Goal: Information Seeking & Learning: Learn about a topic

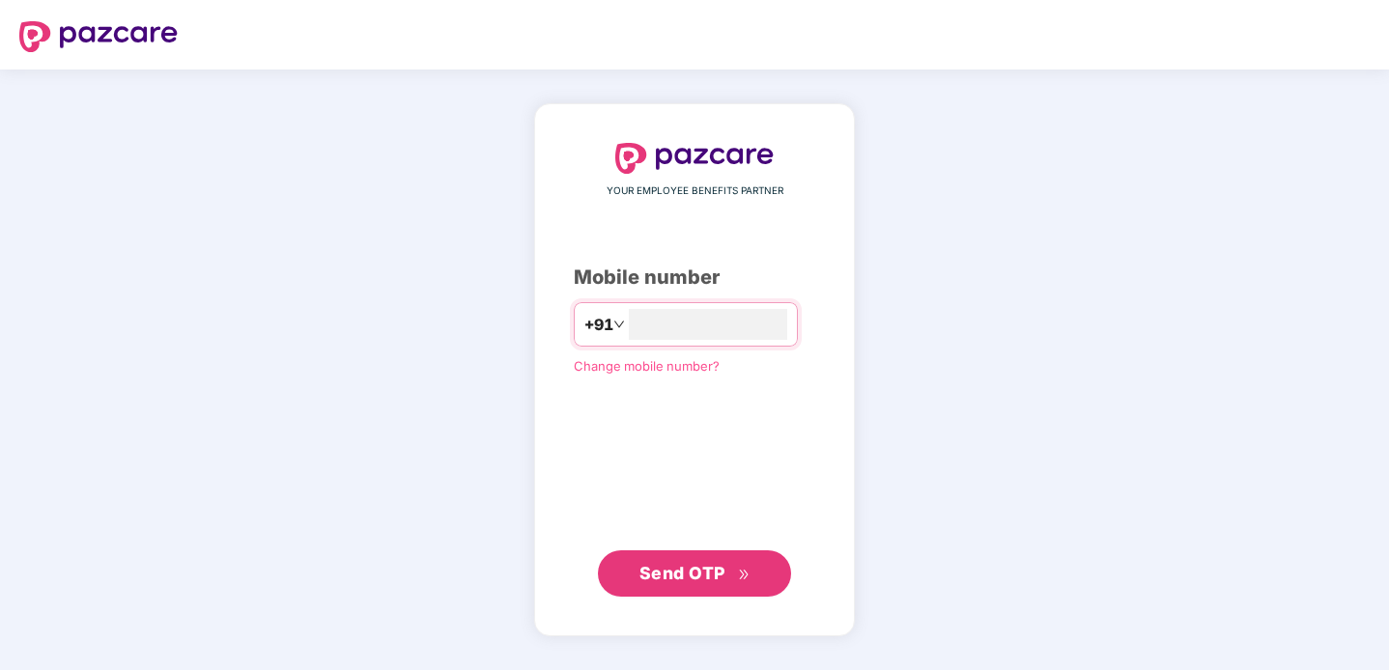
type input "**********"
click at [710, 570] on span "Send OTP" at bounding box center [682, 573] width 86 height 20
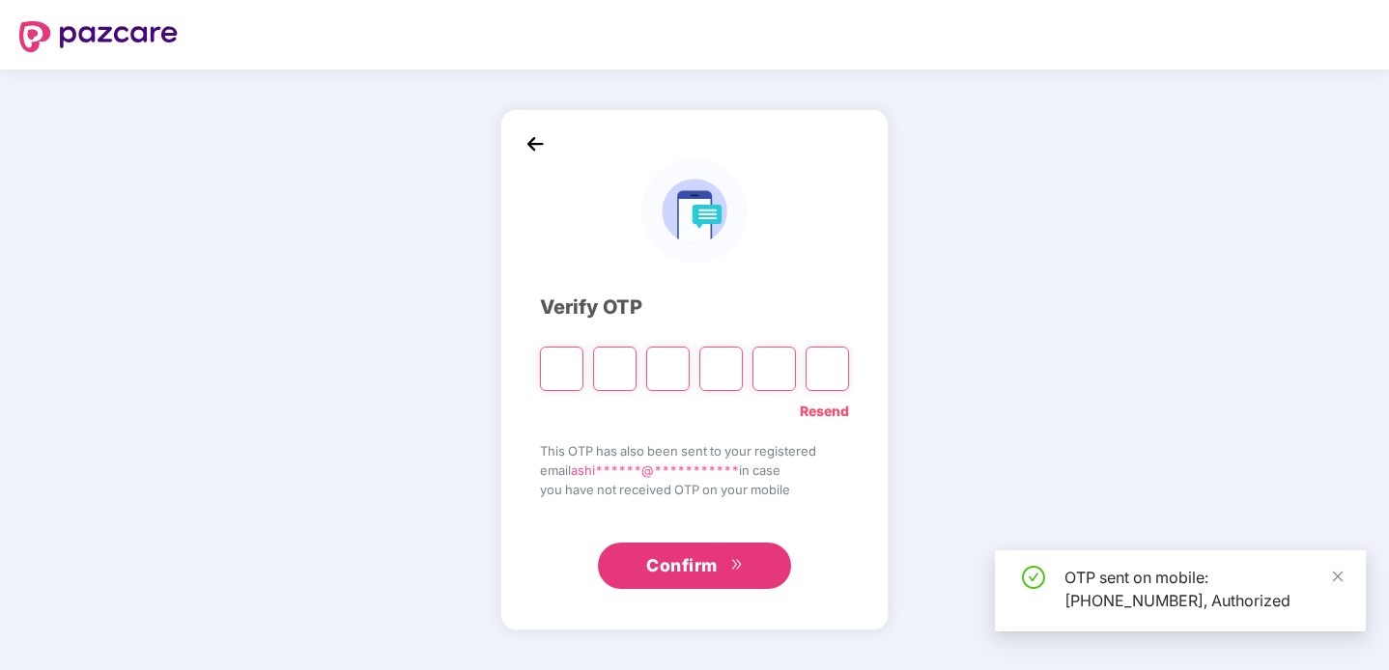
click at [551, 368] on input "Please enter verification code. Digit 1" at bounding box center [561, 369] width 43 height 44
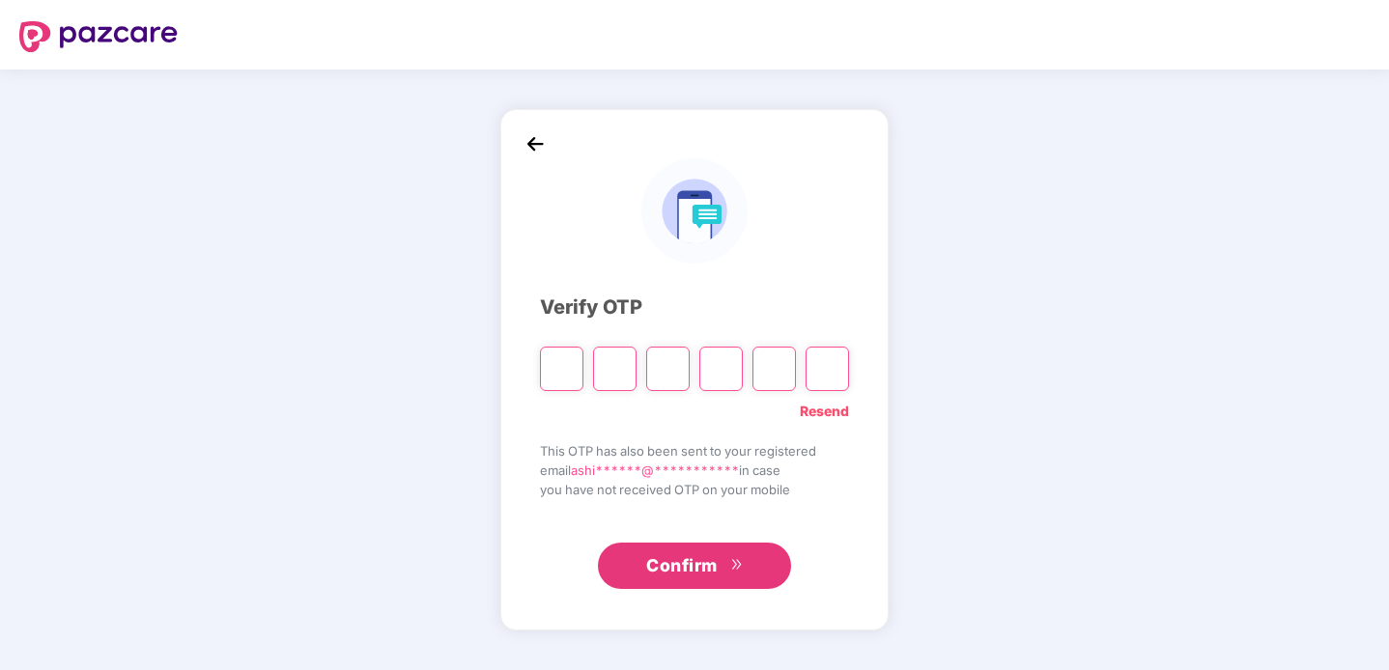
type input "*"
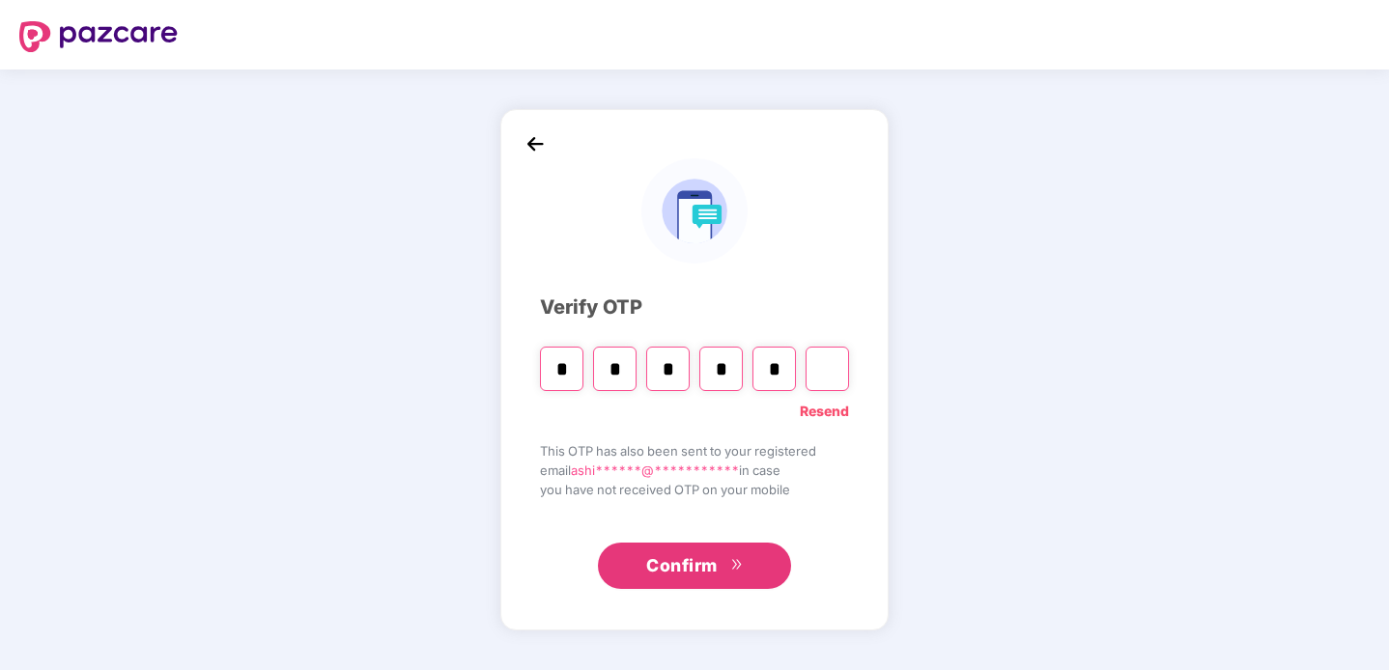
type input "*"
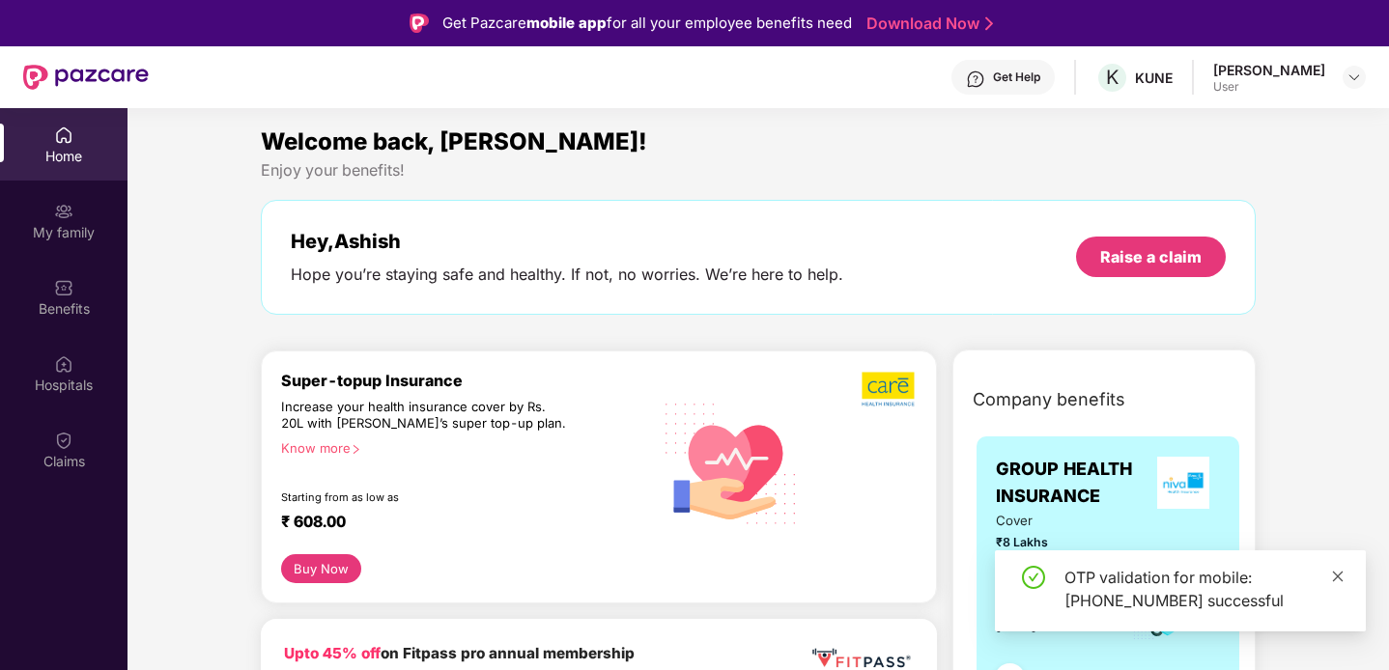
click at [1333, 573] on icon "close" at bounding box center [1338, 576] width 11 height 11
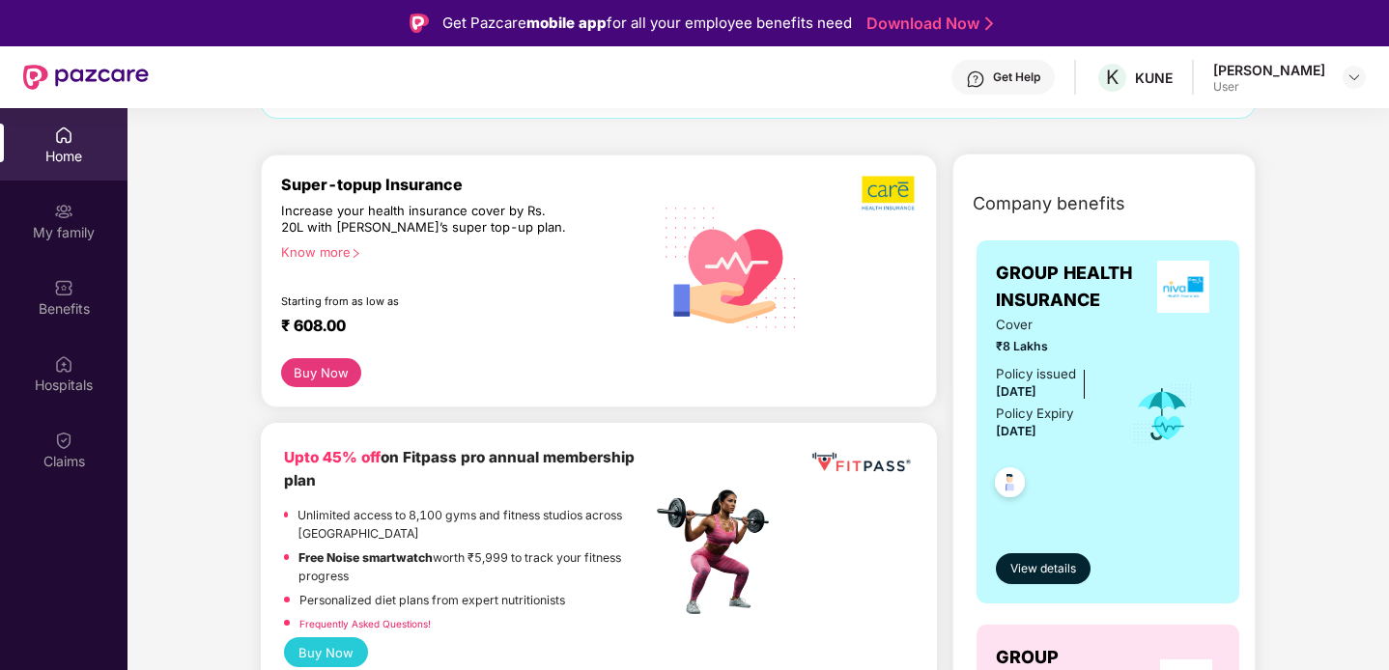
scroll to position [201, 0]
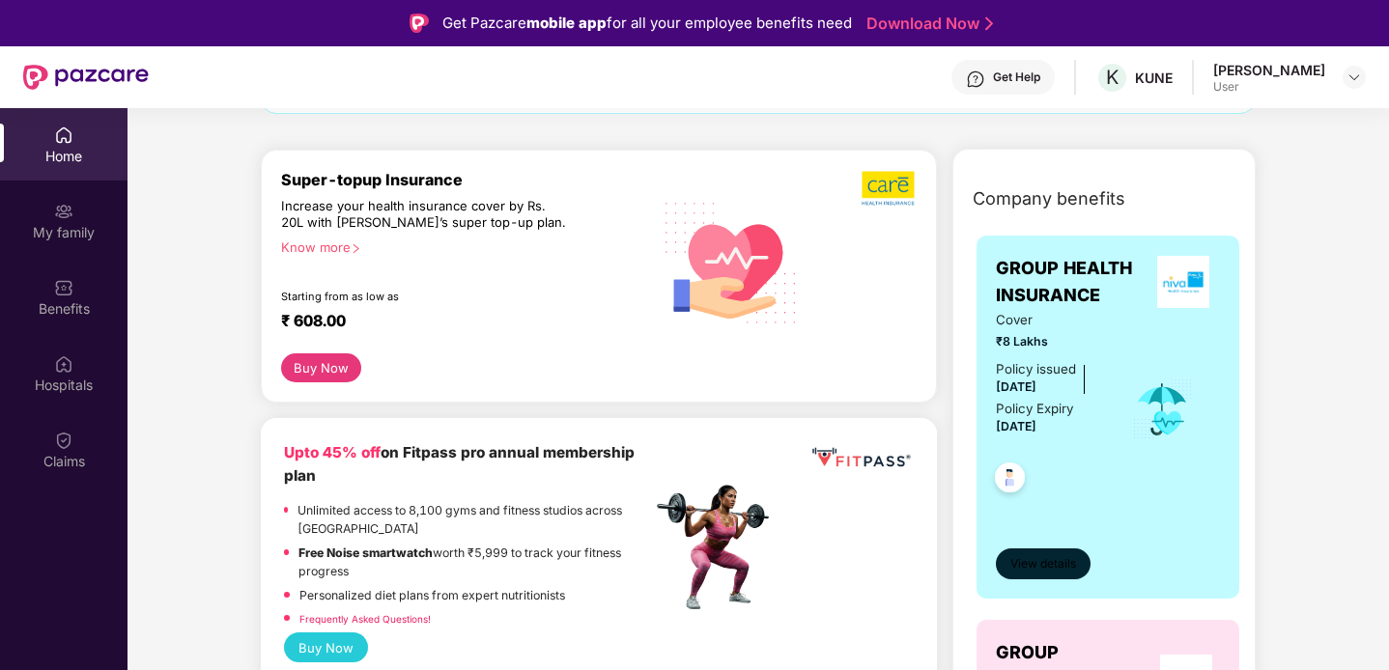
click at [1068, 571] on span "View details" at bounding box center [1043, 564] width 66 height 18
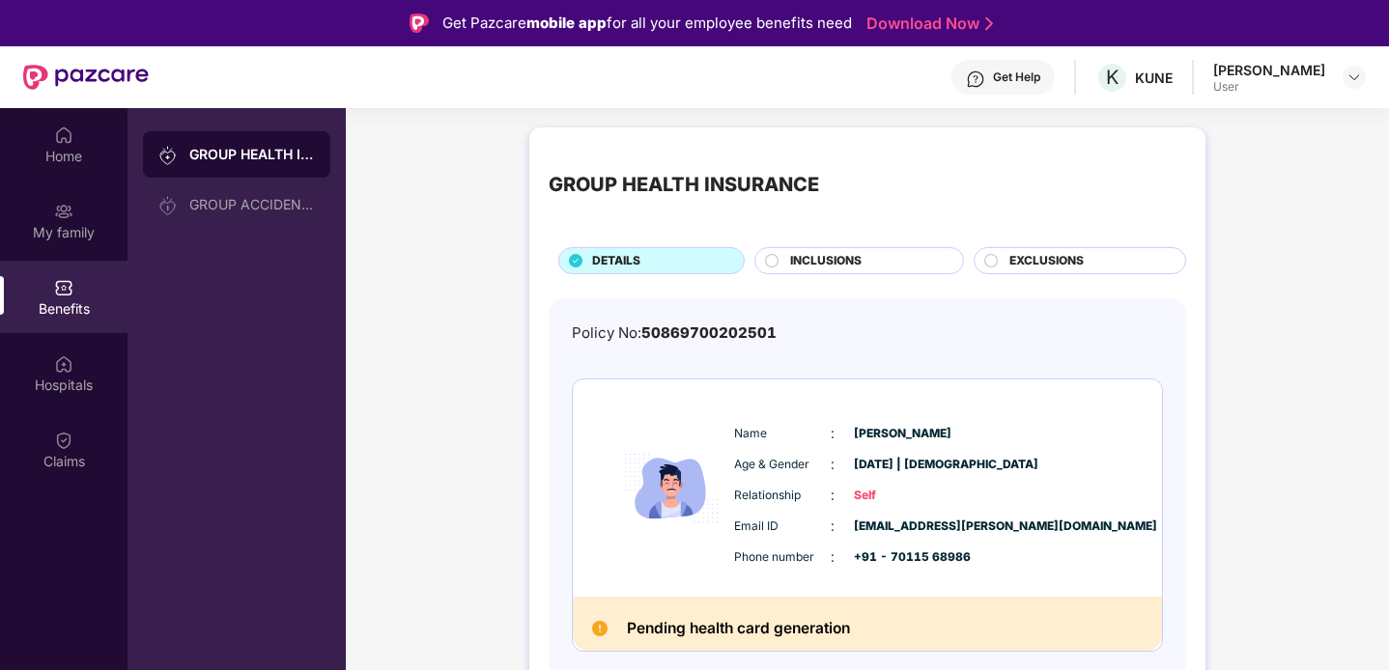
scroll to position [4, 0]
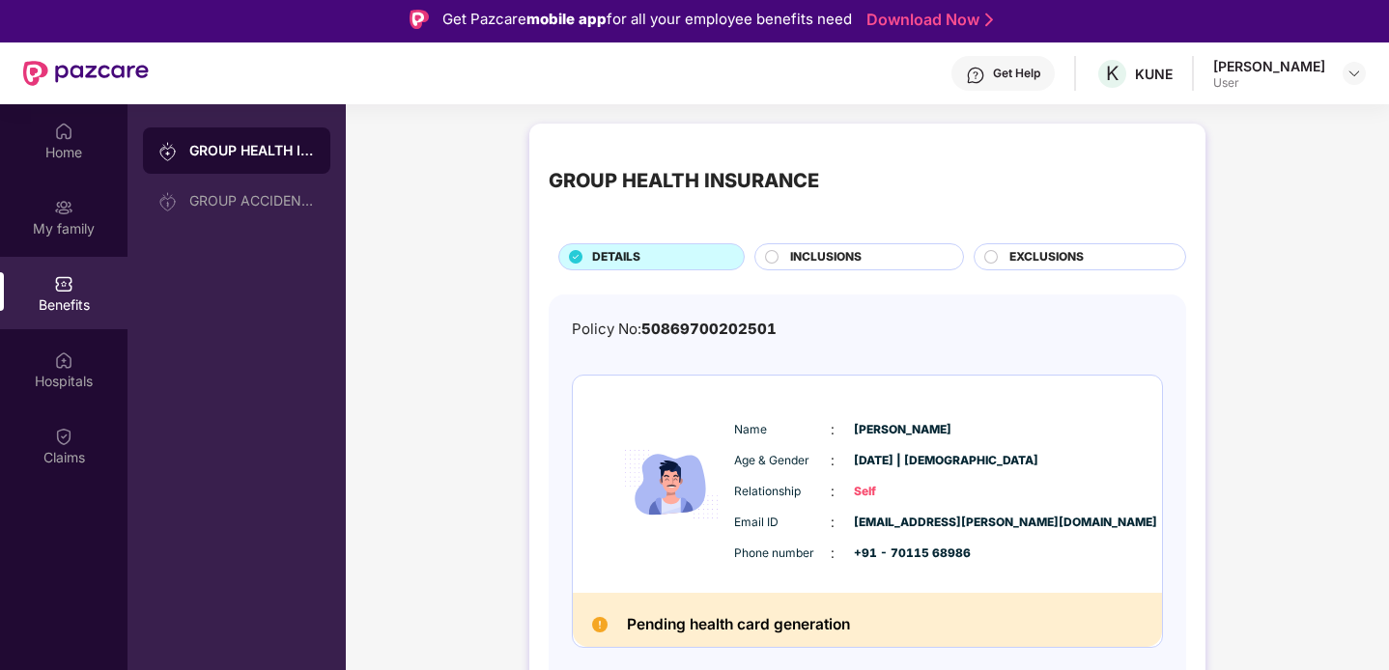
click at [872, 260] on div "INCLUSIONS" at bounding box center [866, 258] width 173 height 21
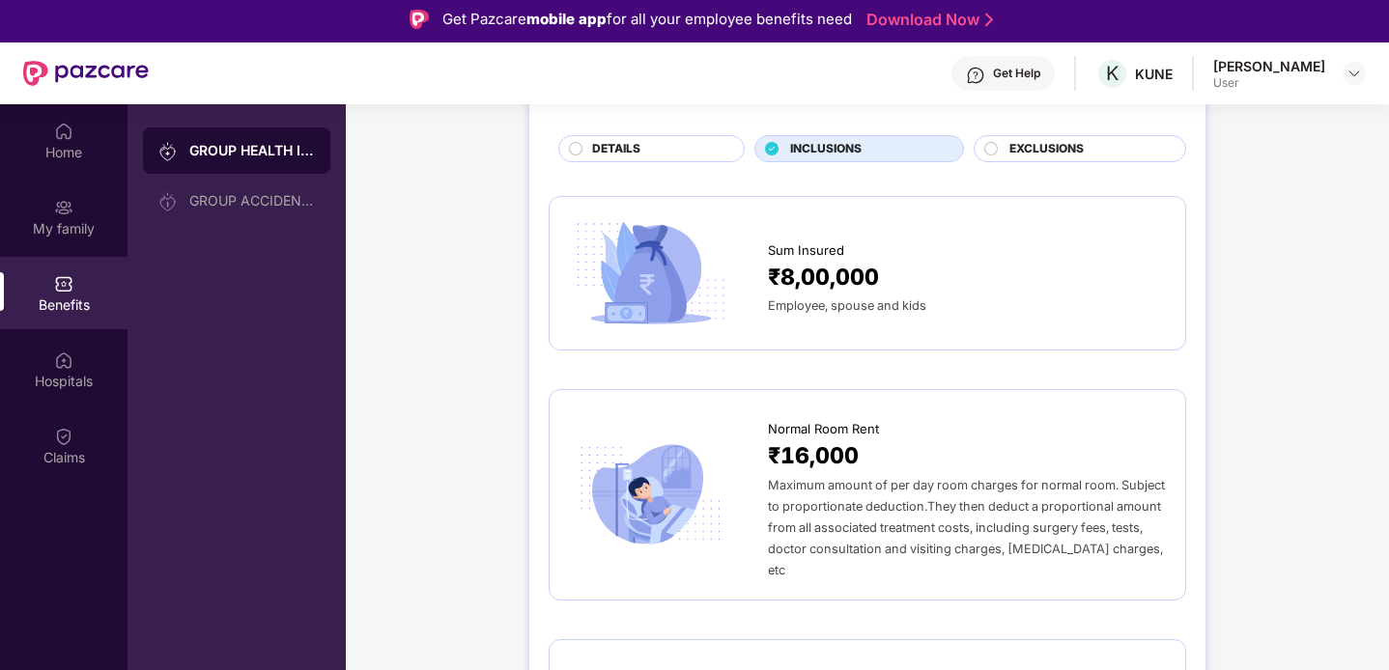
scroll to position [0, 0]
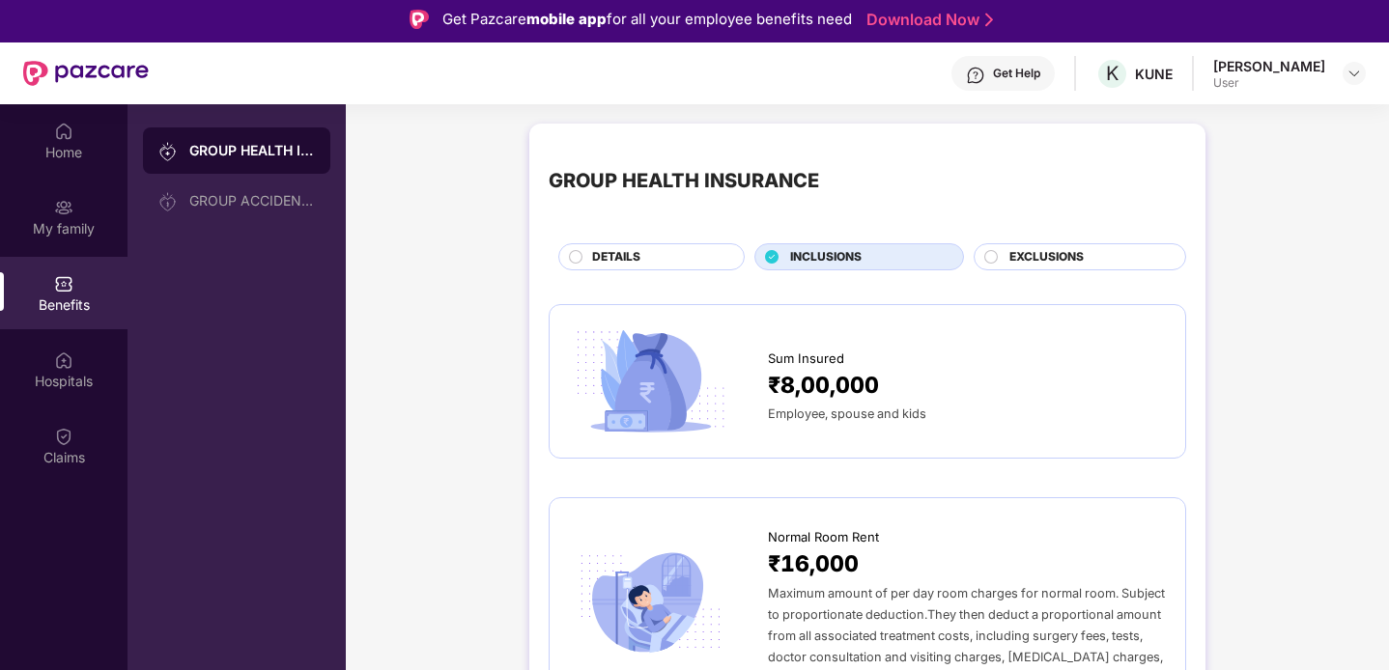
click at [1043, 249] on span "EXCLUSIONS" at bounding box center [1046, 257] width 74 height 18
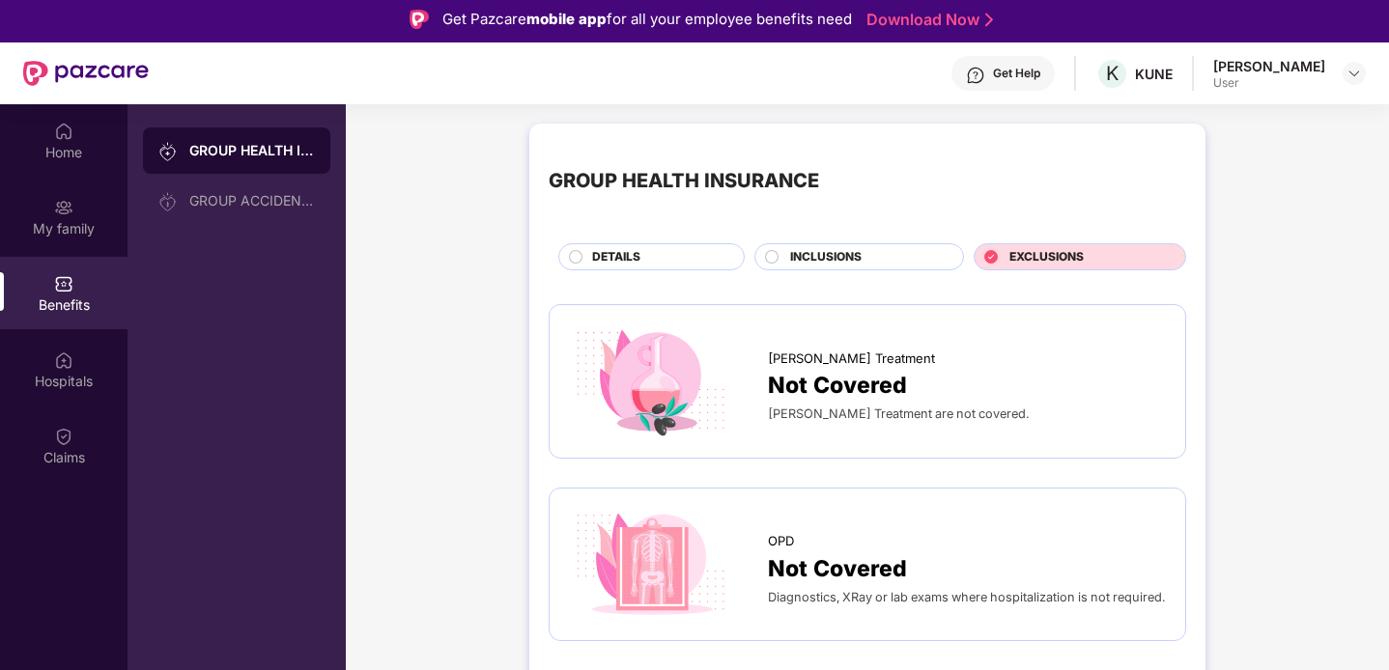
click at [840, 253] on span "INCLUSIONS" at bounding box center [825, 257] width 71 height 18
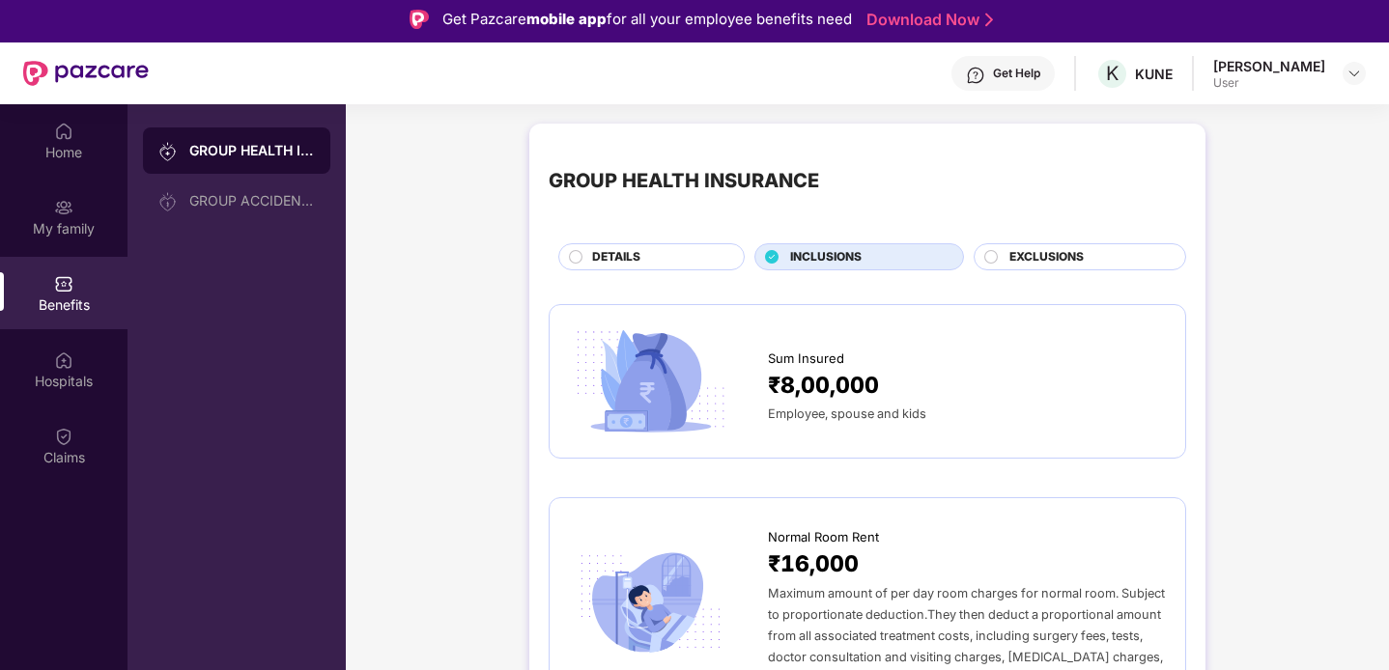
click at [1042, 262] on span "EXCLUSIONS" at bounding box center [1046, 257] width 74 height 18
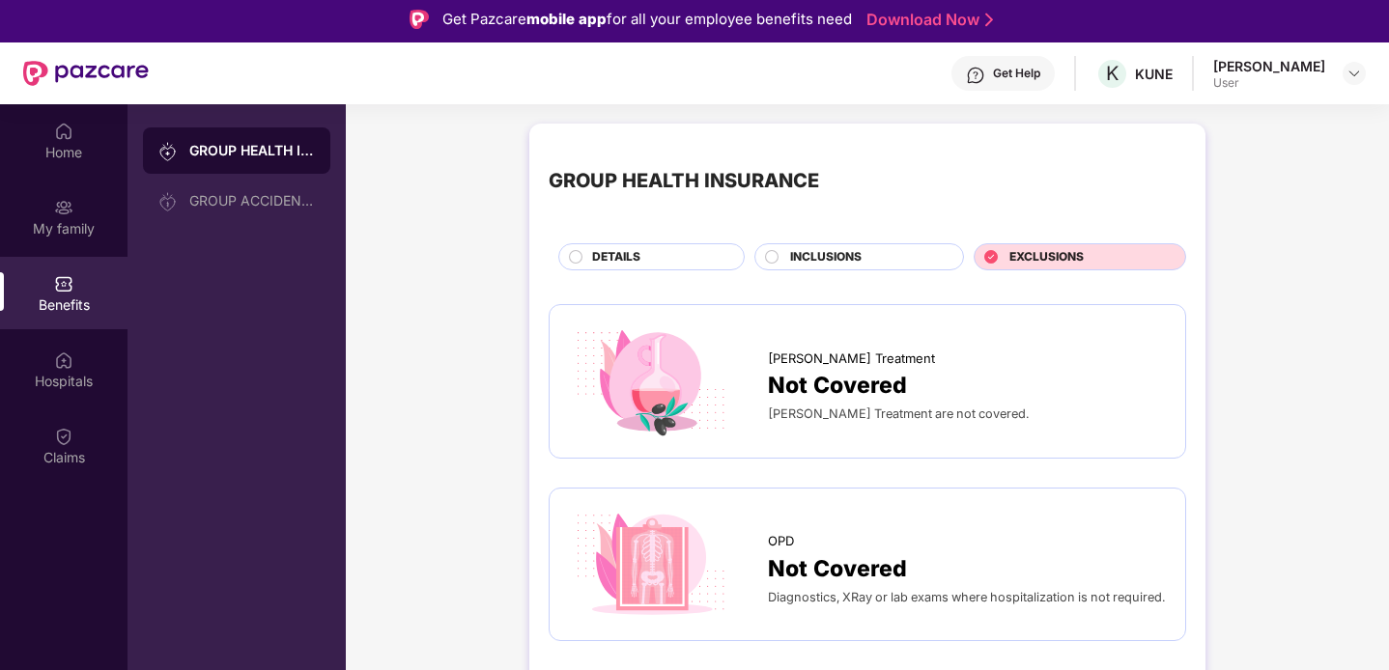
click at [900, 254] on div "INCLUSIONS" at bounding box center [866, 258] width 173 height 21
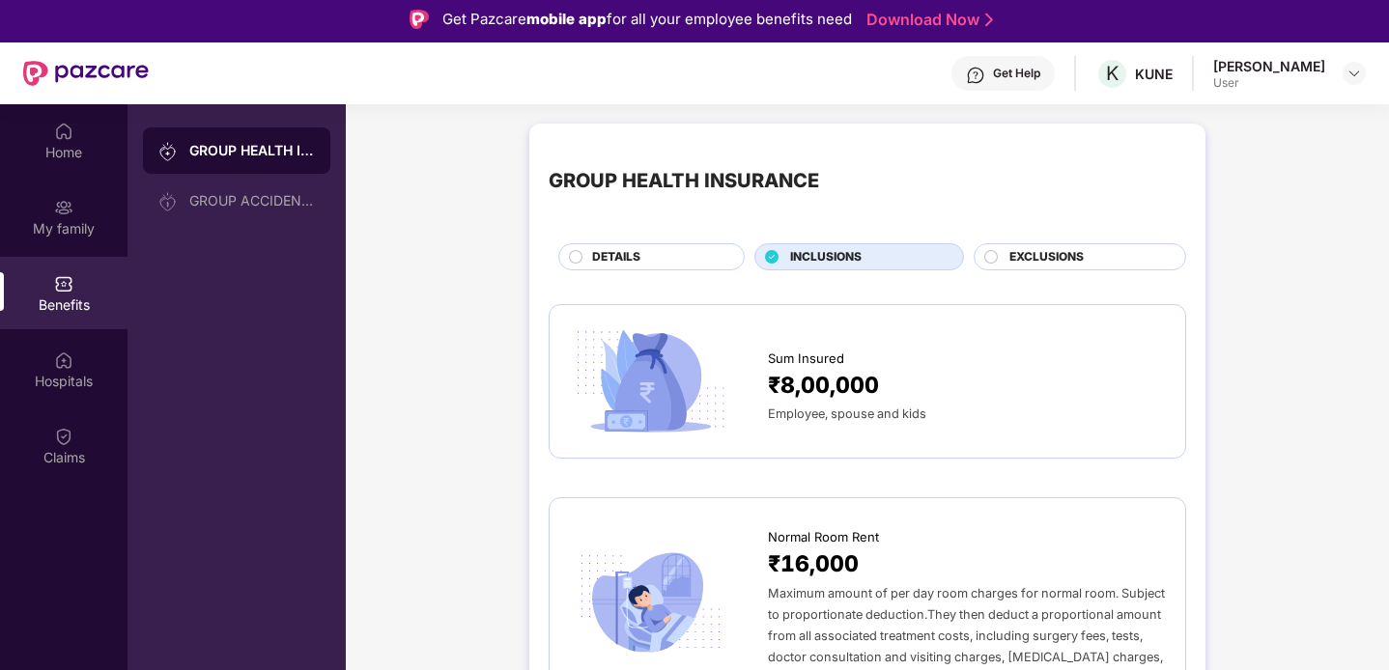
click at [638, 253] on span "DETAILS" at bounding box center [616, 257] width 48 height 18
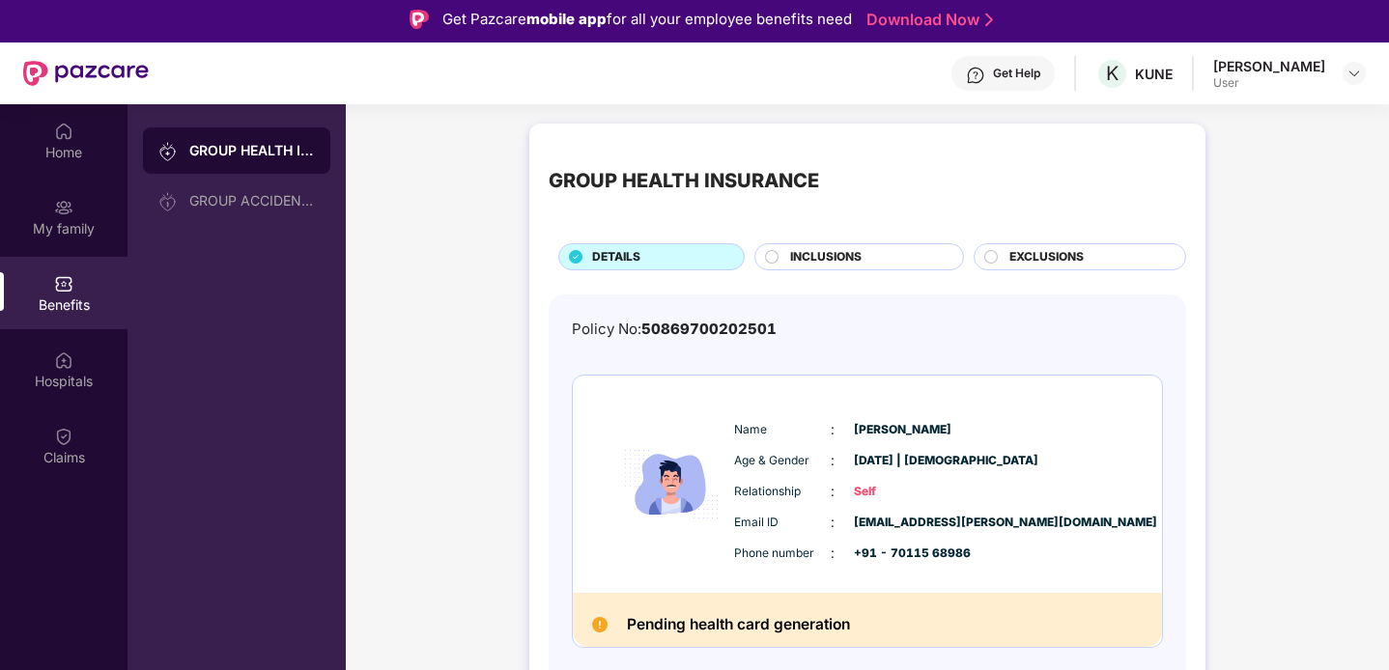
click at [210, 228] on div "GROUP HEALTH INSURANCE GROUP ACCIDENTAL INSURANCE" at bounding box center [236, 439] width 218 height 670
click at [239, 217] on div "GROUP ACCIDENTAL INSURANCE" at bounding box center [236, 201] width 187 height 46
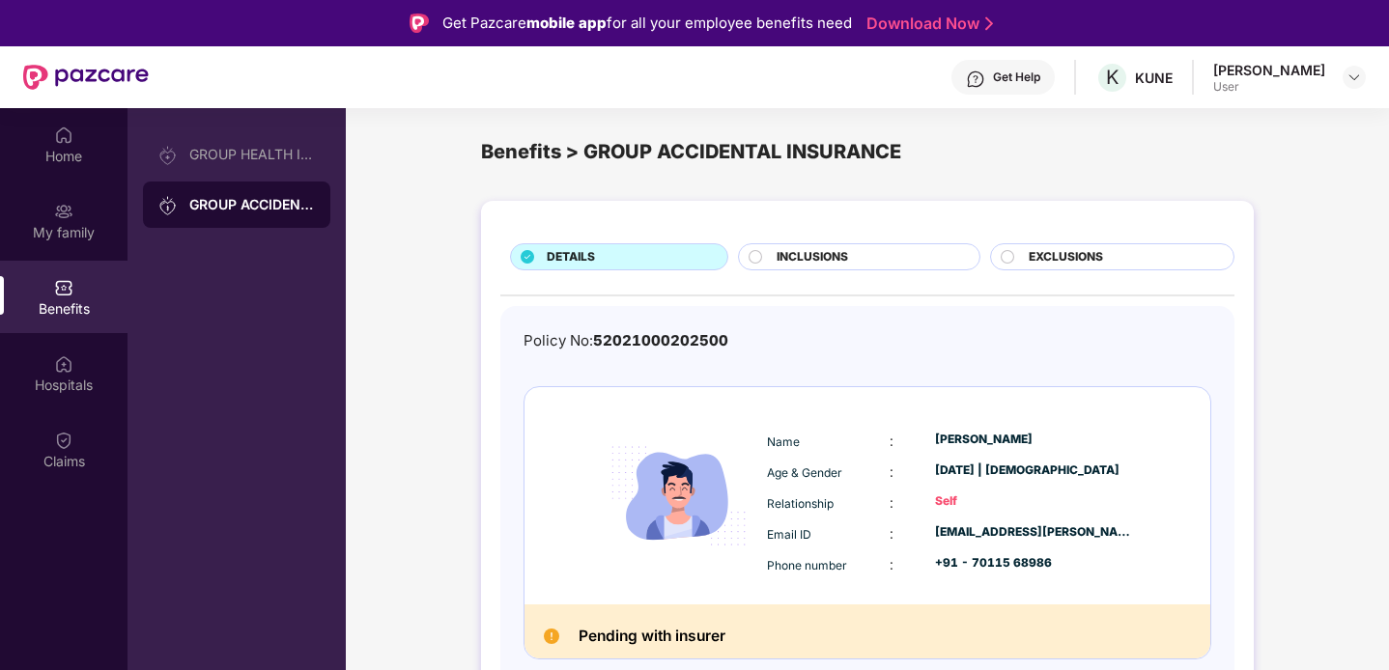
click at [604, 337] on span "52021000202500" at bounding box center [660, 340] width 135 height 18
click at [481, 335] on div "DETAILS INCLUSIONS EXCLUSIONS Policy No: 52021000202500 Name : [PERSON_NAME] Ag…" at bounding box center [867, 475] width 772 height 549
click at [48, 213] on div "My family" at bounding box center [63, 220] width 127 height 72
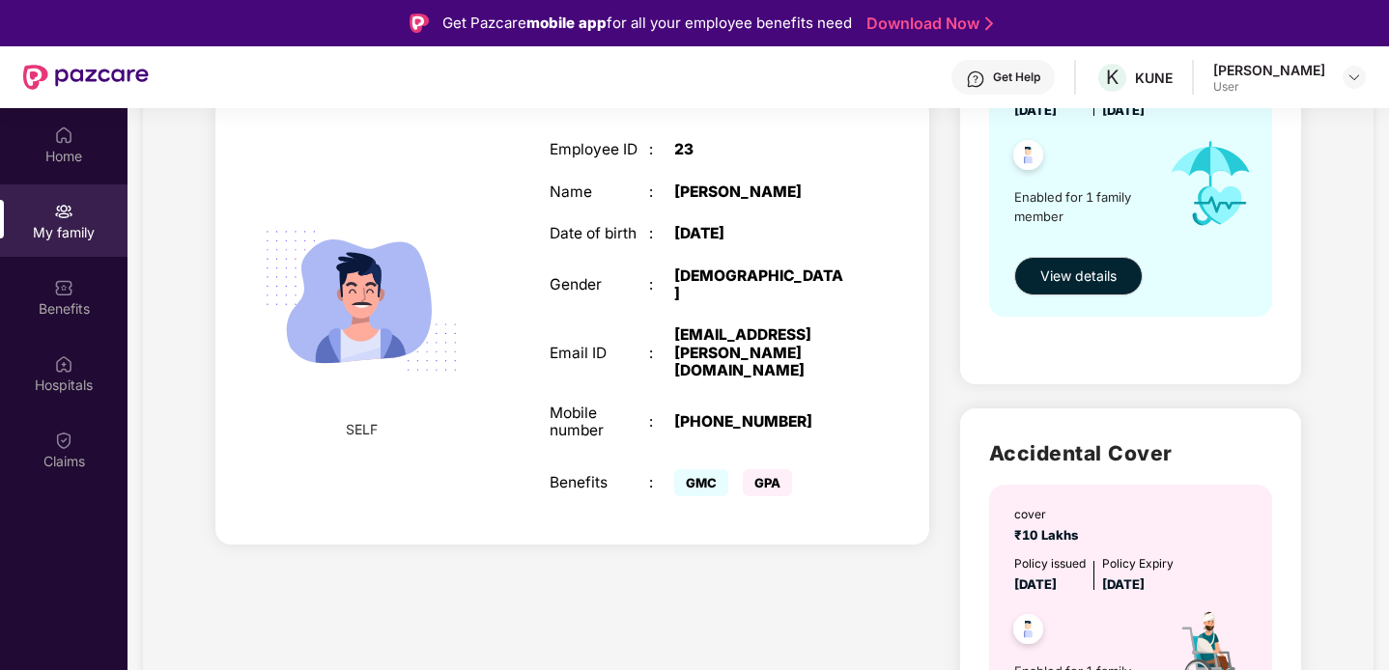
scroll to position [312, 0]
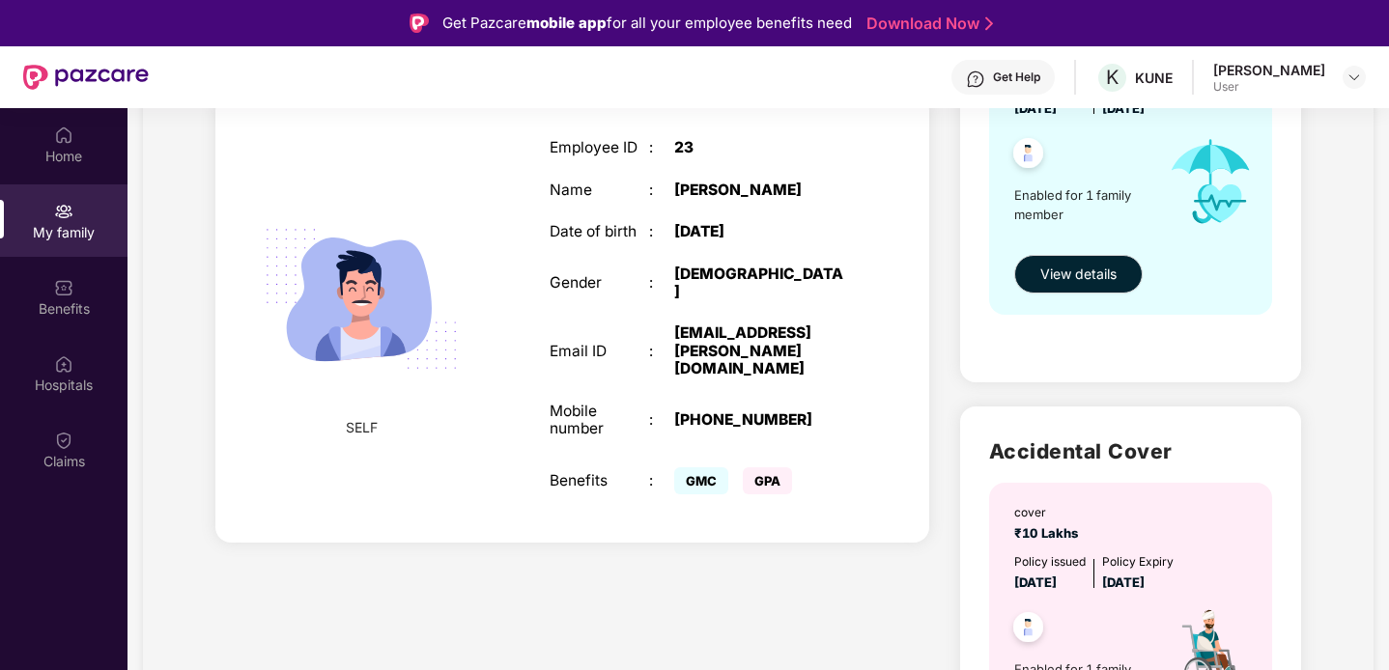
click at [771, 467] on span "GPA" at bounding box center [767, 480] width 49 height 27
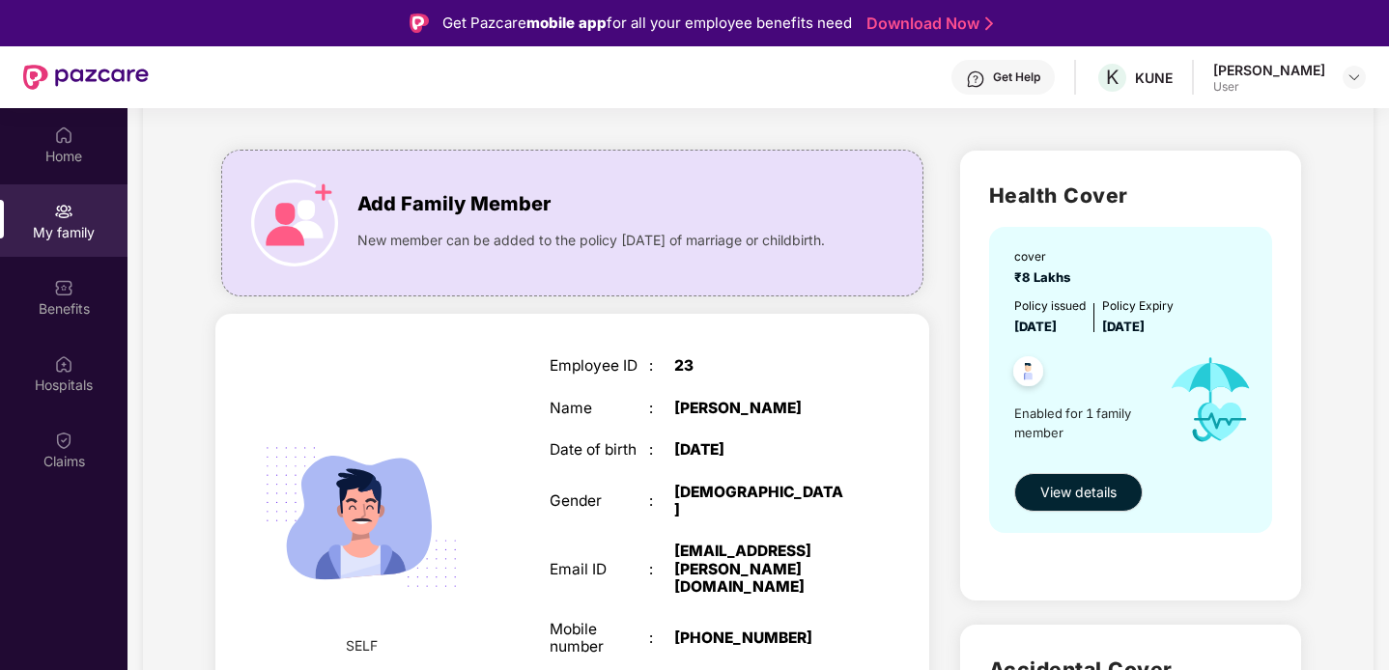
scroll to position [0, 0]
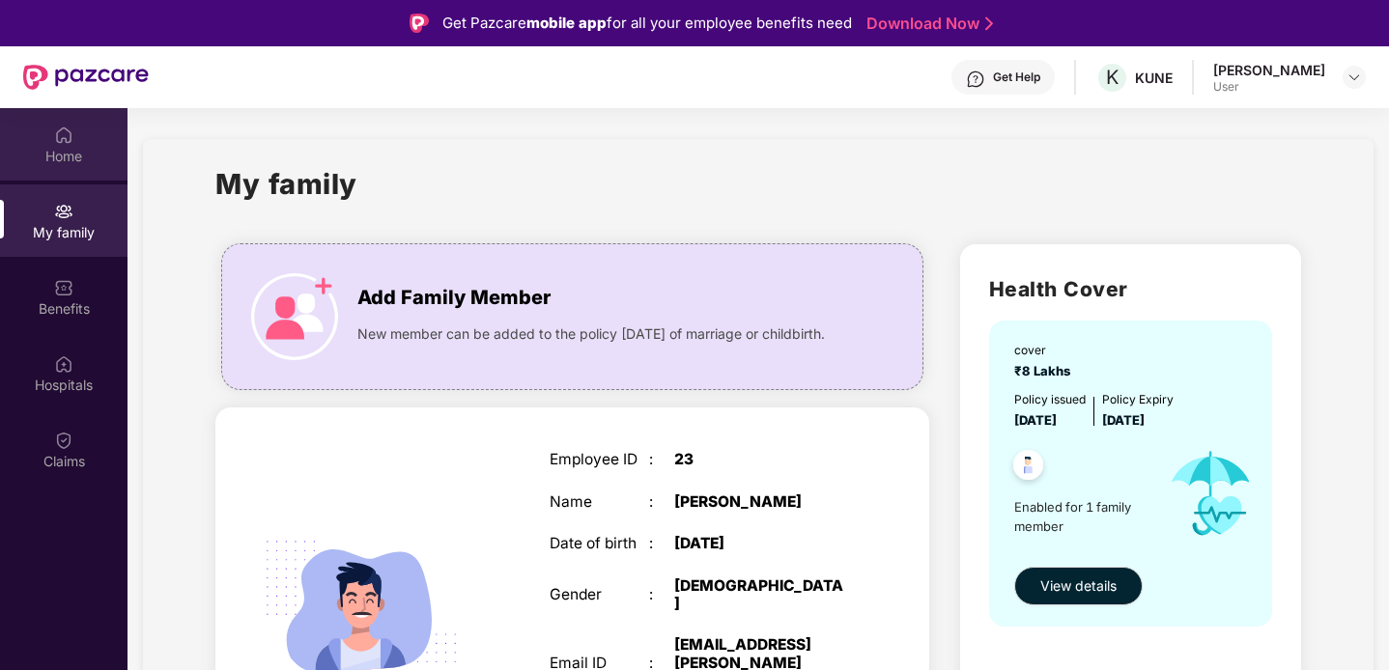
click at [85, 166] on div "Home" at bounding box center [63, 144] width 127 height 72
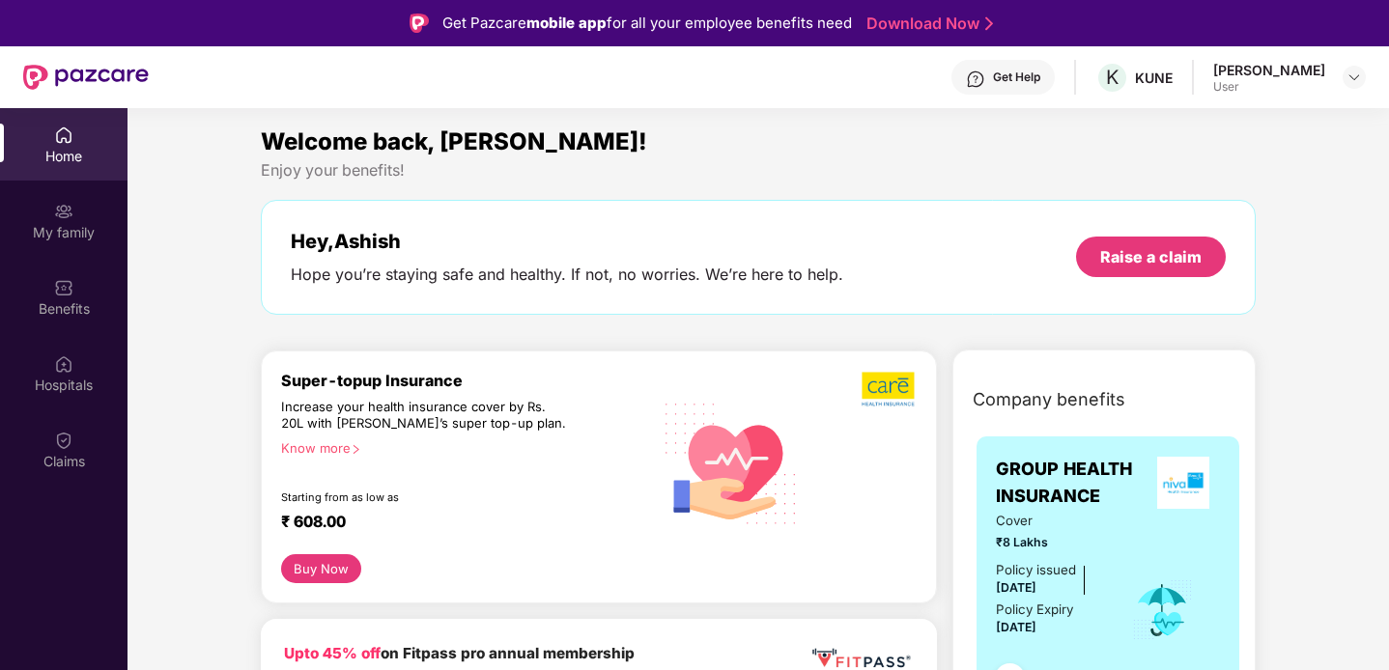
click at [369, 139] on span "Welcome back, [PERSON_NAME]!" at bounding box center [454, 141] width 386 height 28
click at [436, 146] on span "Welcome back, [PERSON_NAME]!" at bounding box center [454, 141] width 386 height 28
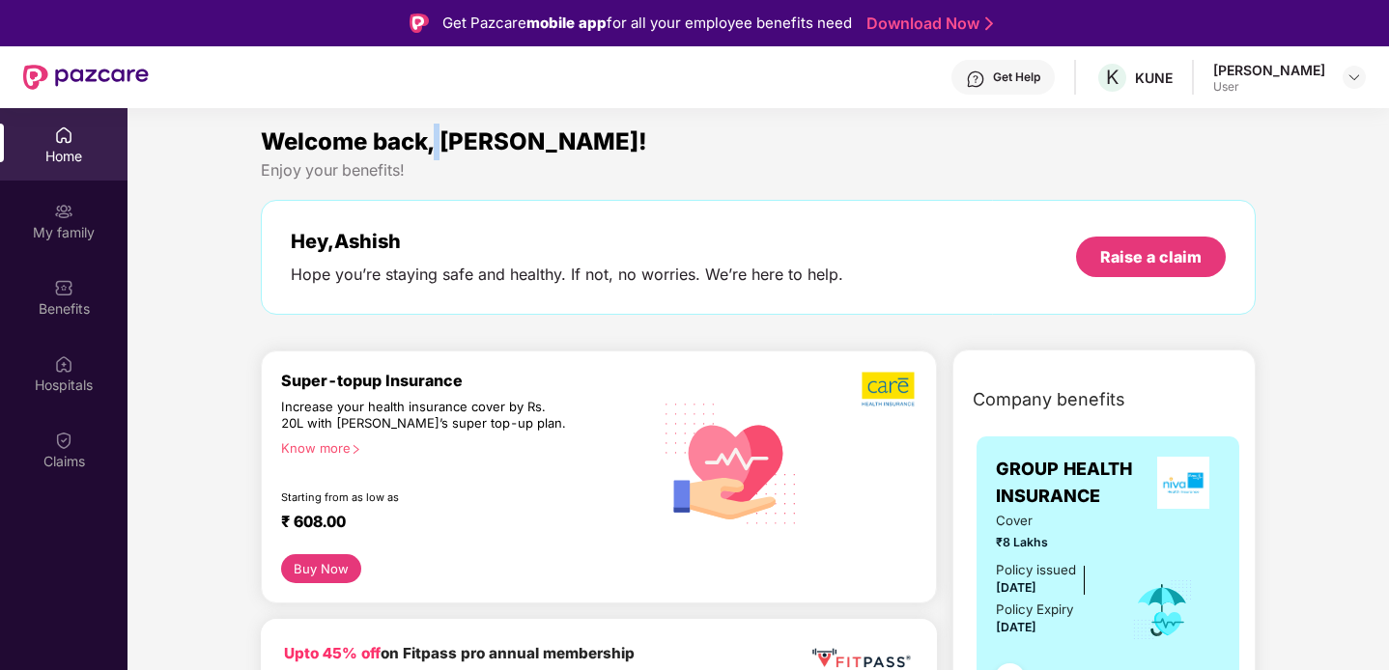
click at [498, 149] on span "Welcome back, [PERSON_NAME]!" at bounding box center [454, 141] width 386 height 28
click at [535, 160] on div "Enjoy your benefits!" at bounding box center [759, 170] width 996 height 20
click at [536, 321] on div "Welcome back, [PERSON_NAME]! Enjoy your benefits! Hey, [PERSON_NAME] Hope you’r…" at bounding box center [758, 229] width 1011 height 210
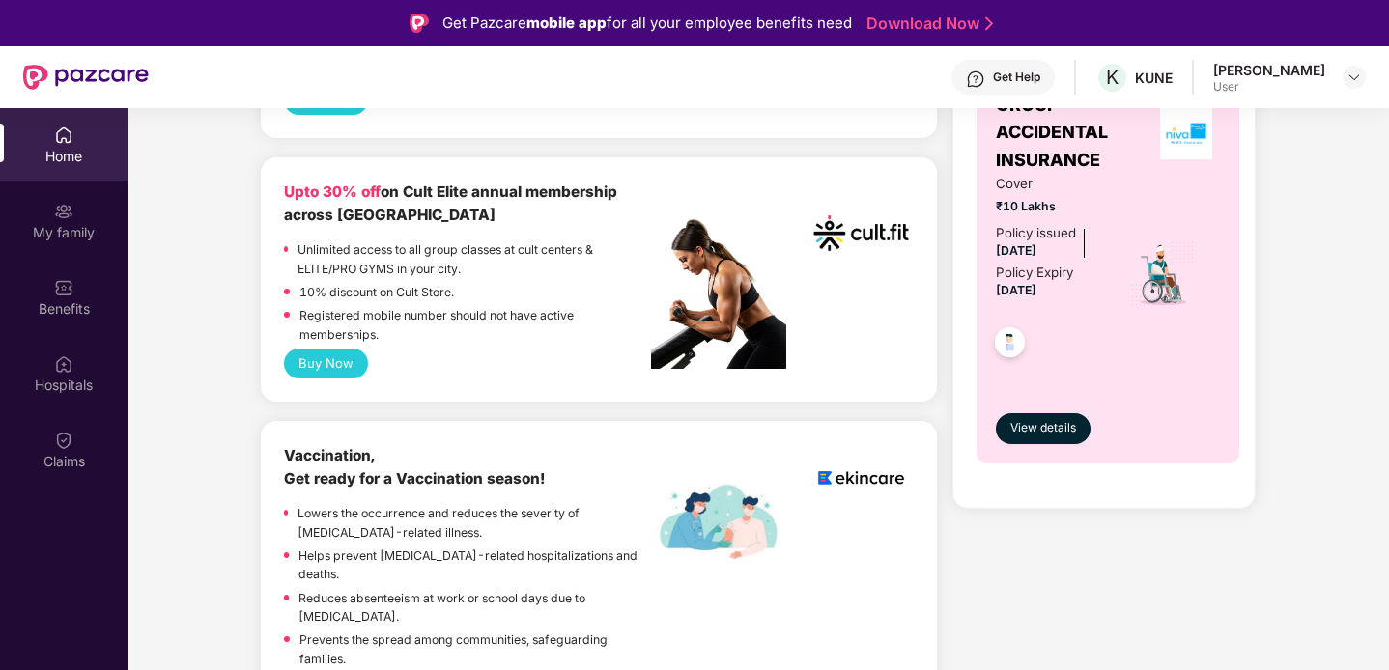
scroll to position [750, 0]
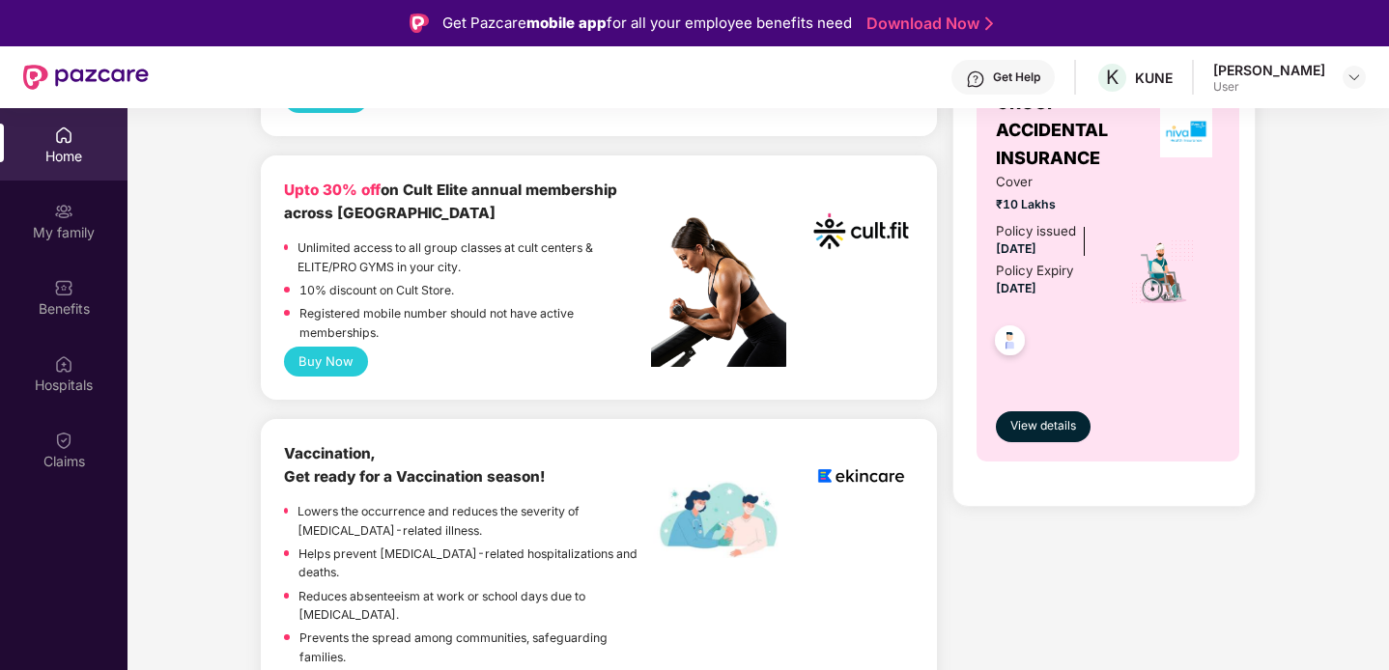
click at [323, 362] on button "Buy Now" at bounding box center [326, 362] width 84 height 30
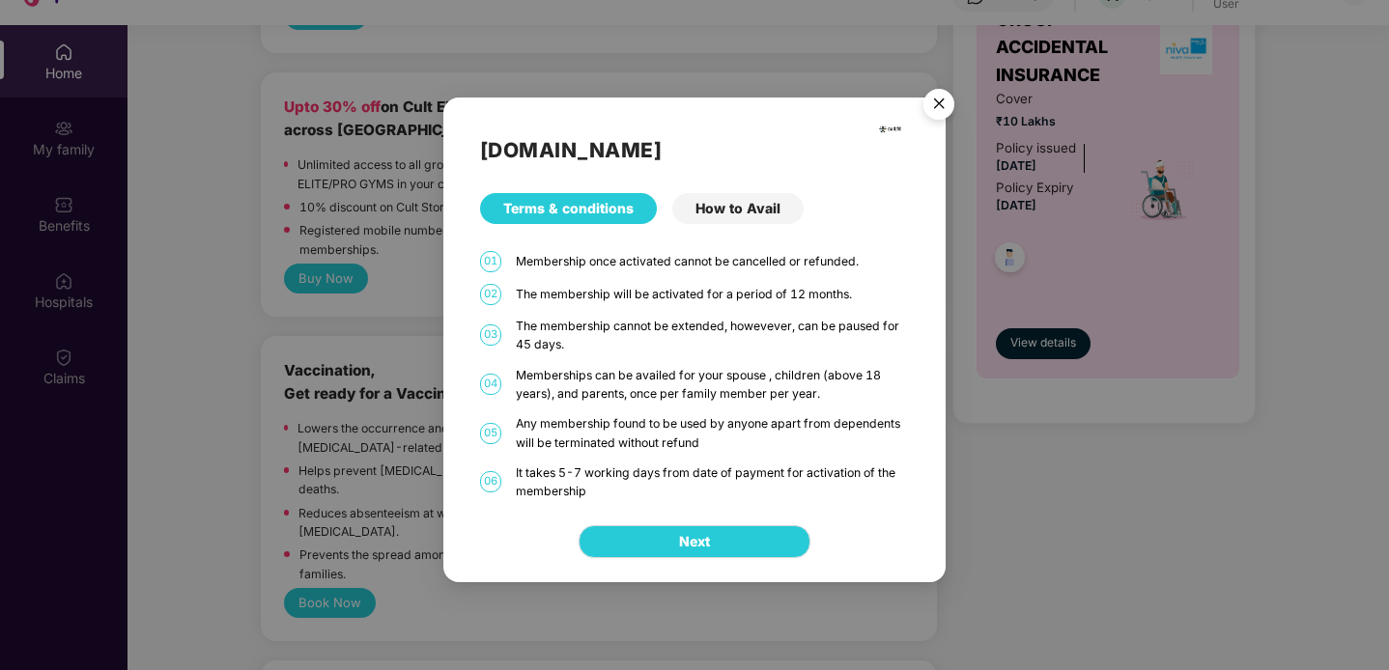
scroll to position [0, 0]
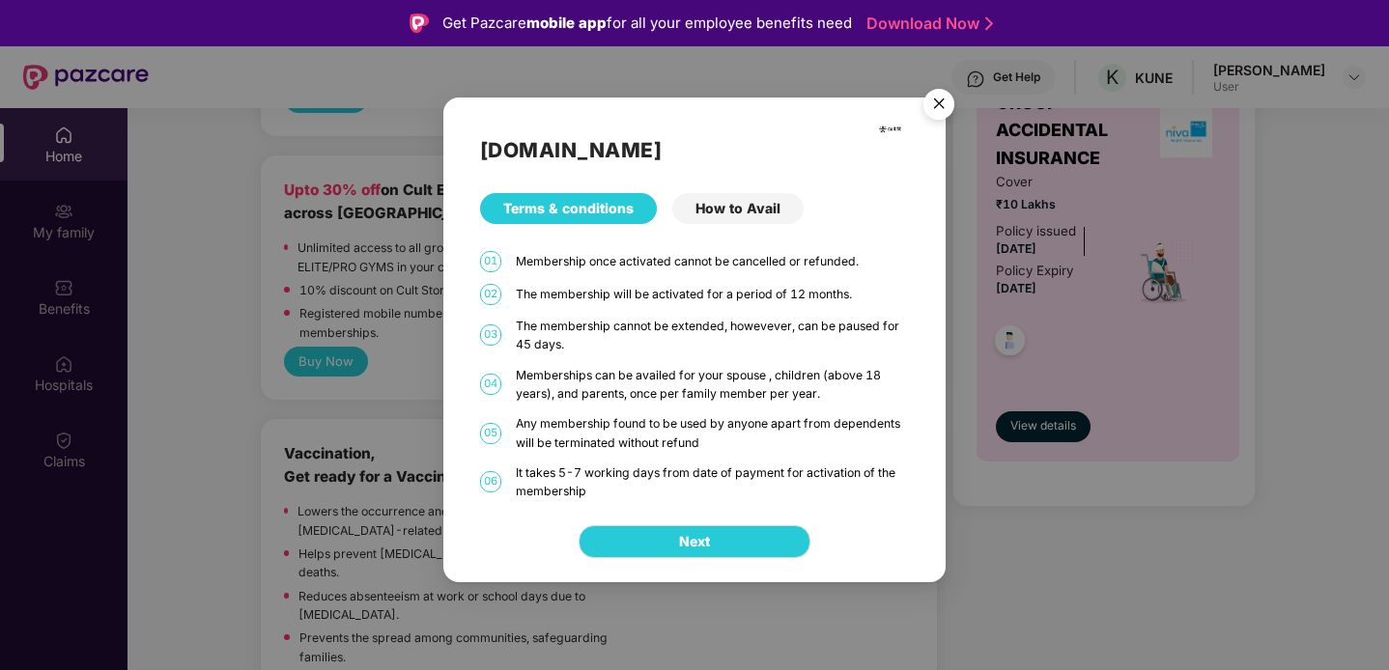
click at [764, 208] on div "How to Avail" at bounding box center [737, 208] width 131 height 31
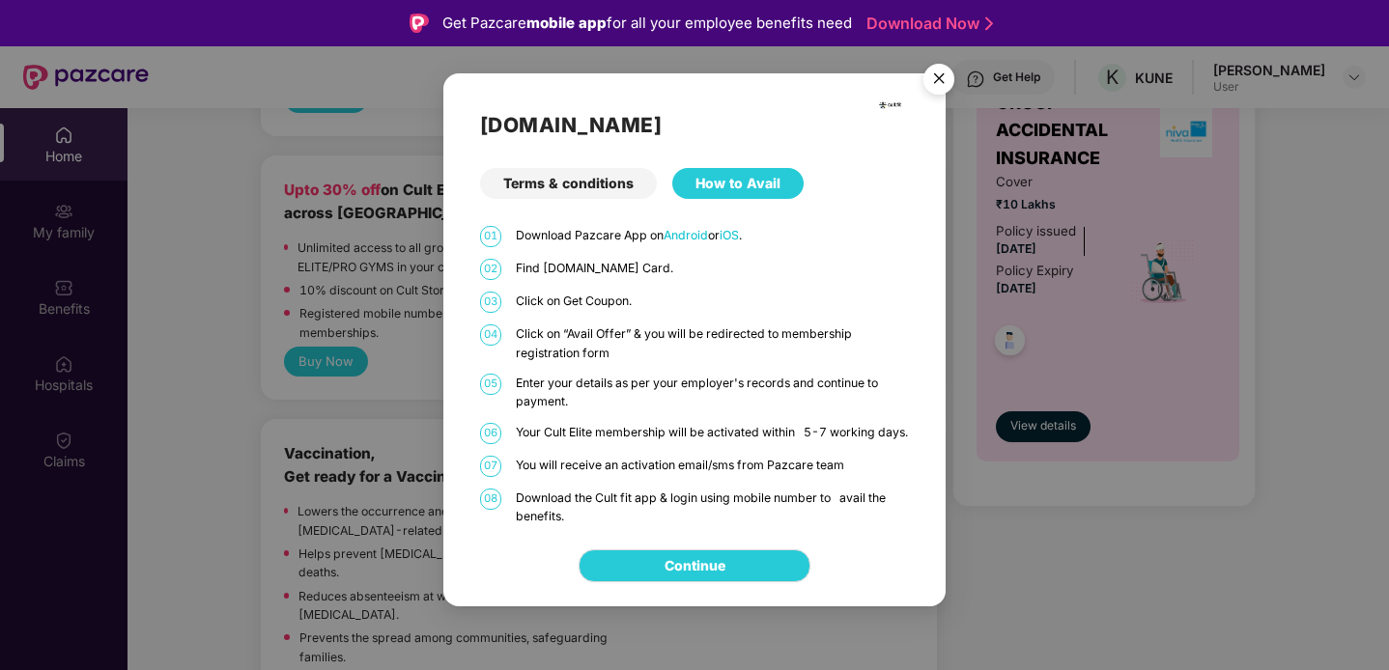
click at [593, 179] on div "Terms & conditions" at bounding box center [568, 183] width 177 height 31
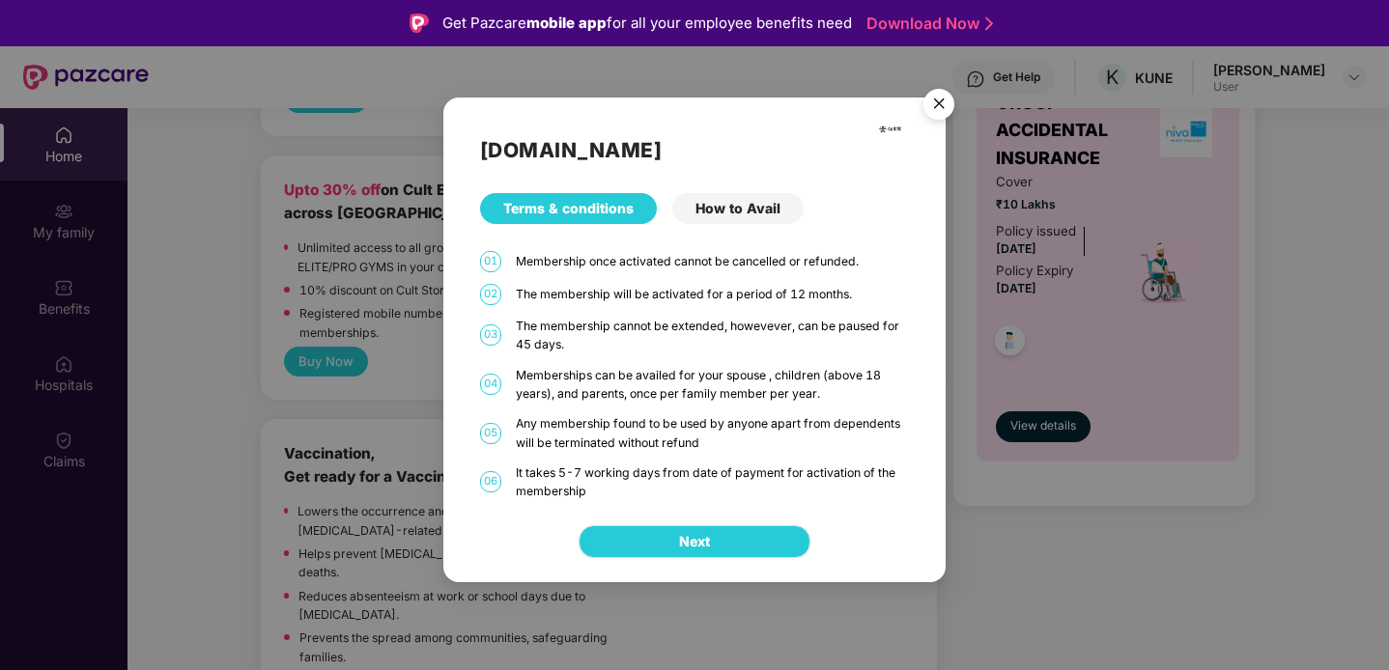
click at [688, 534] on span "Next" at bounding box center [694, 541] width 31 height 21
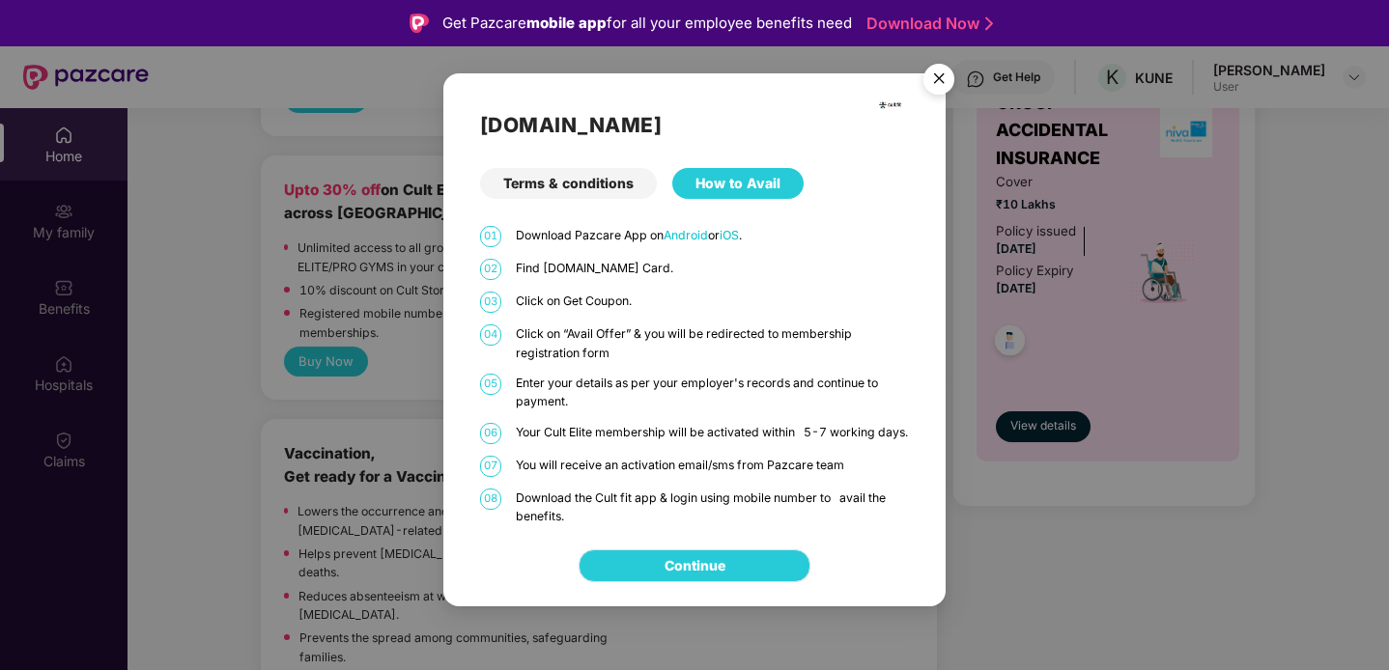
click at [714, 576] on link "Continue" at bounding box center [694, 565] width 61 height 21
click at [943, 68] on img "Close" at bounding box center [939, 82] width 54 height 54
